Goal: Task Accomplishment & Management: Manage account settings

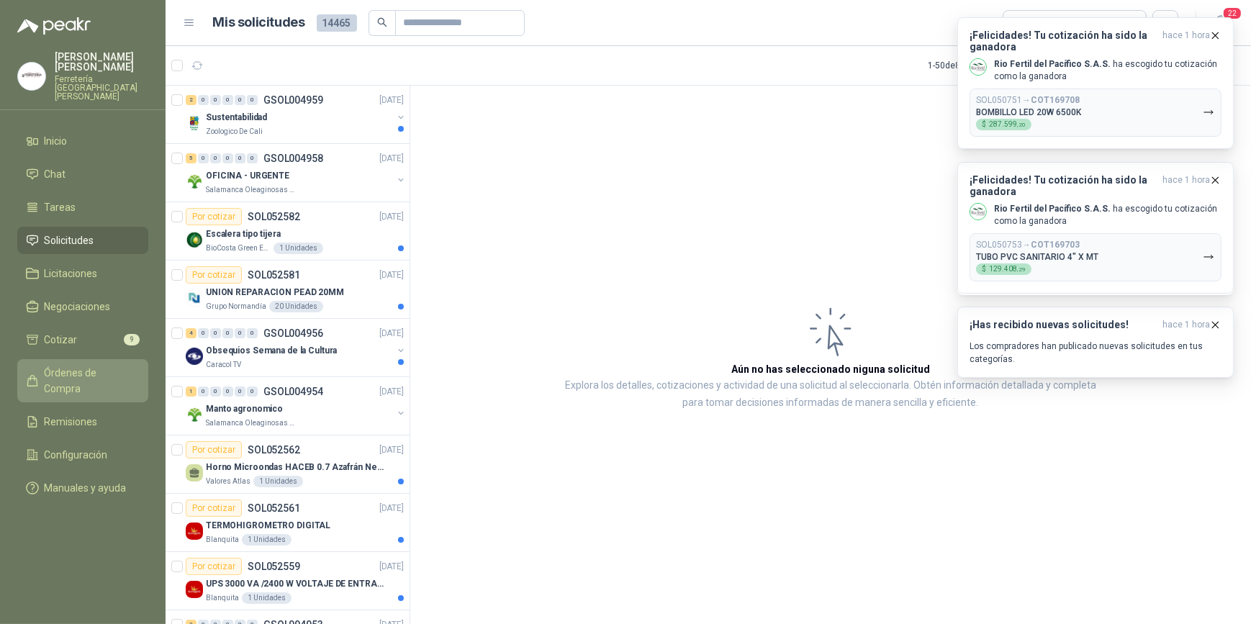
click at [76, 365] on span "Órdenes de Compra" at bounding box center [90, 381] width 90 height 32
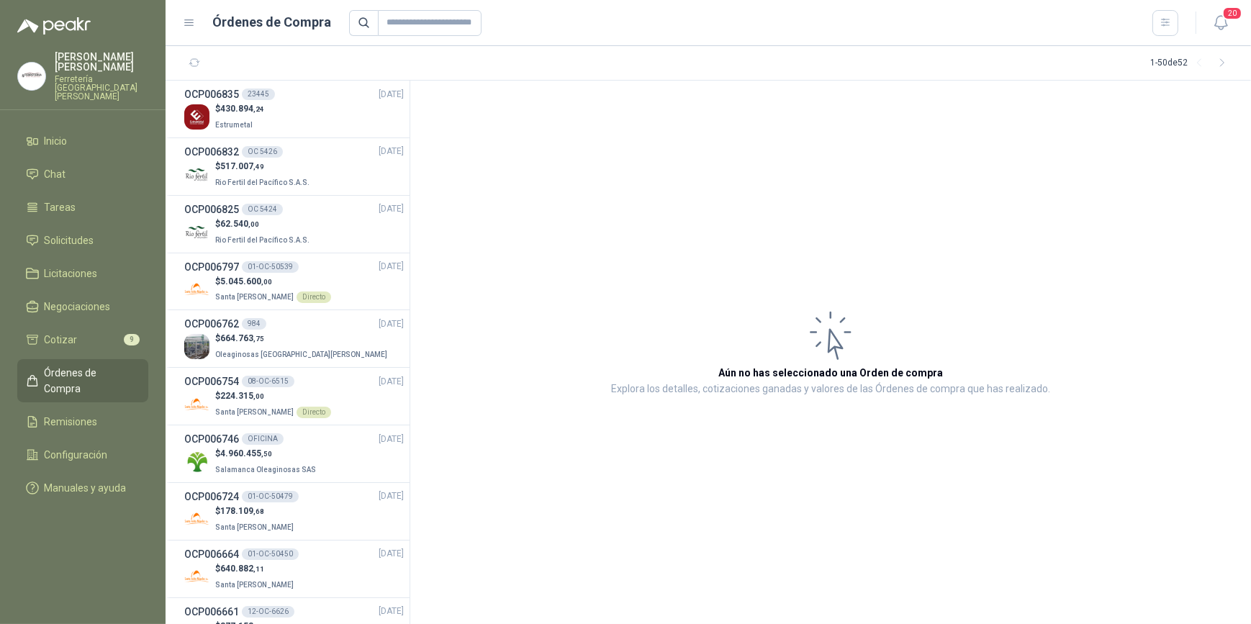
click at [87, 65] on p "ALEXANDER BRIÑEZ SANCHEZ" at bounding box center [102, 62] width 94 height 20
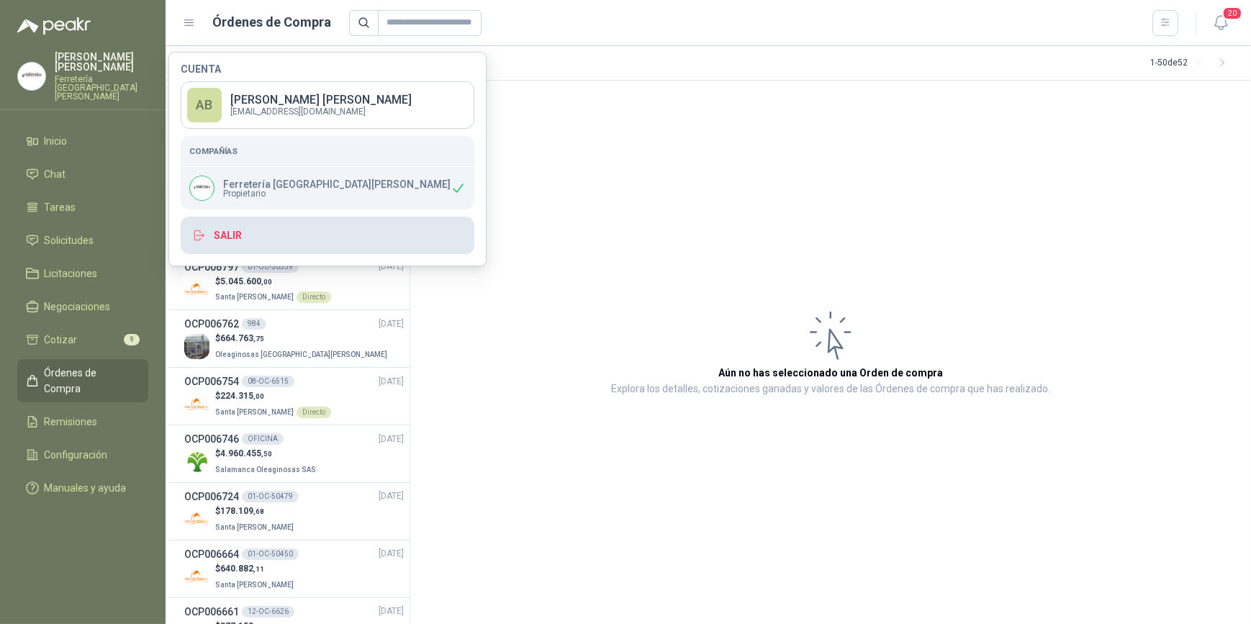
click at [255, 238] on button "Salir" at bounding box center [328, 235] width 294 height 37
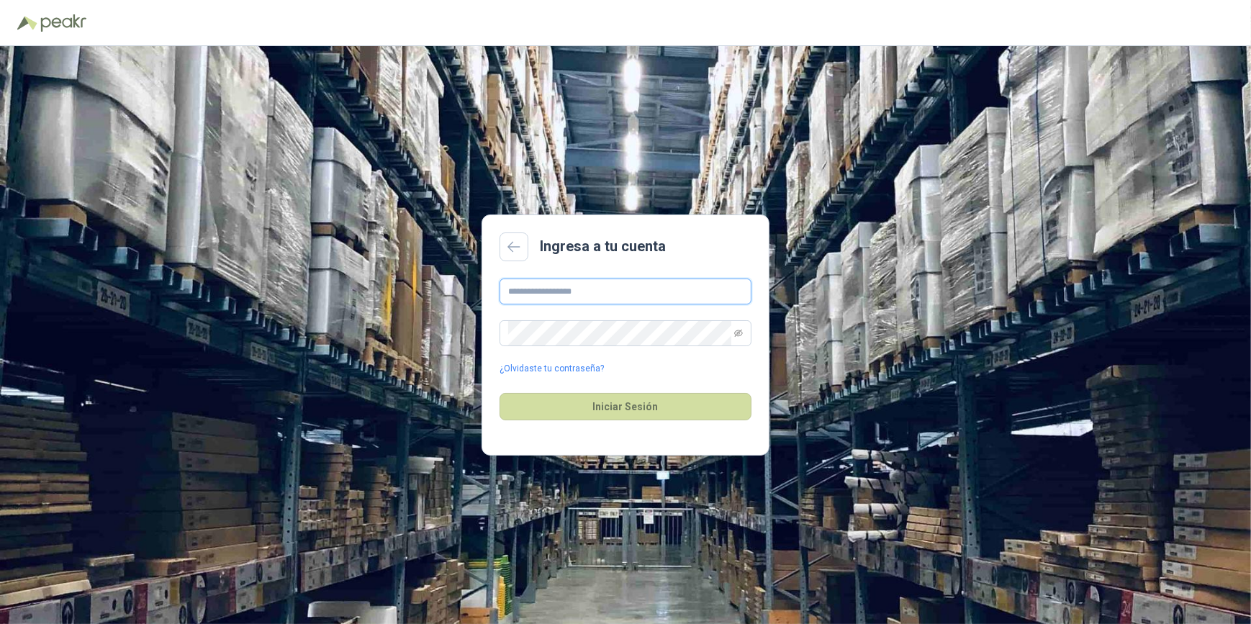
type input "**********"
